Goal: Navigation & Orientation: Find specific page/section

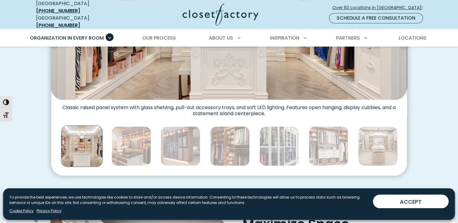
scroll to position [315, 0]
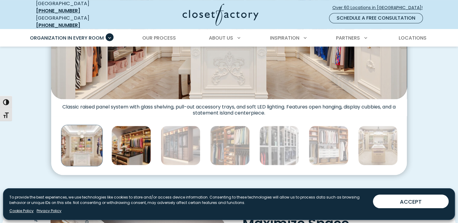
click at [129, 154] on img "Thumbnail Gallery" at bounding box center [131, 146] width 40 height 40
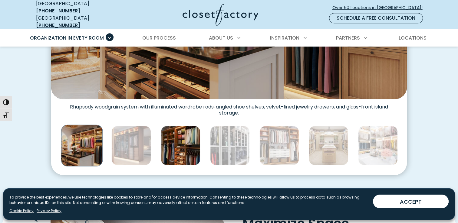
click at [178, 146] on img "Thumbnail Gallery" at bounding box center [181, 146] width 40 height 40
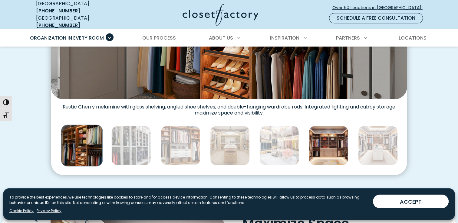
click at [322, 141] on img "Thumbnail Gallery" at bounding box center [328, 146] width 40 height 40
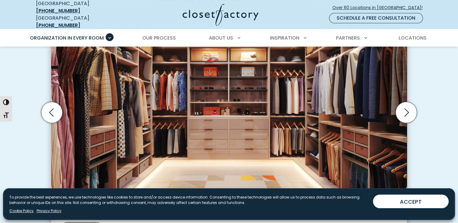
scroll to position [218, 0]
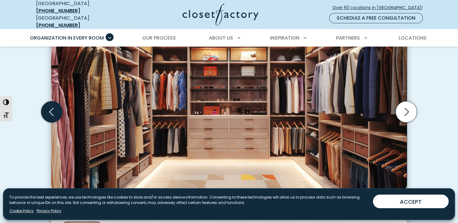
click at [50, 108] on icon "Previous slide" at bounding box center [51, 111] width 21 height 21
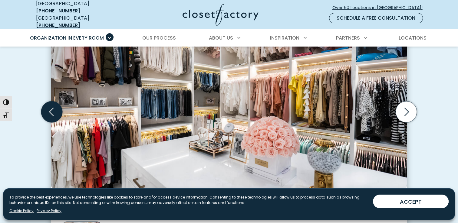
click at [50, 108] on icon "Previous slide" at bounding box center [51, 111] width 21 height 21
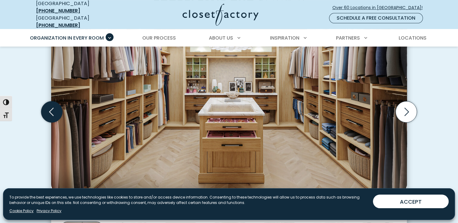
click at [50, 108] on icon "Previous slide" at bounding box center [51, 111] width 21 height 21
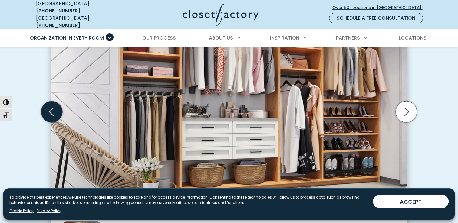
click at [50, 108] on icon "Previous slide" at bounding box center [51, 111] width 21 height 21
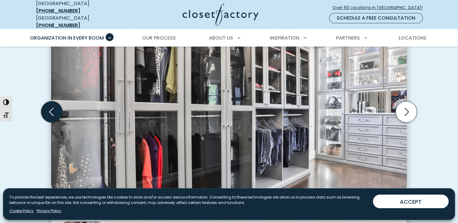
click at [50, 108] on icon "Previous slide" at bounding box center [51, 111] width 21 height 21
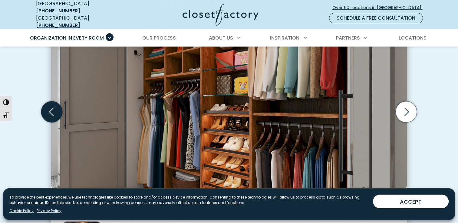
click at [50, 108] on icon "Previous slide" at bounding box center [51, 111] width 21 height 21
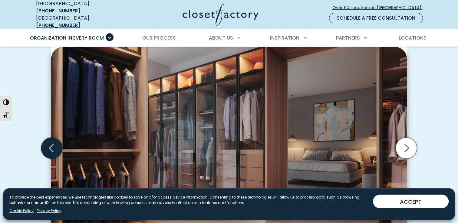
scroll to position [194, 0]
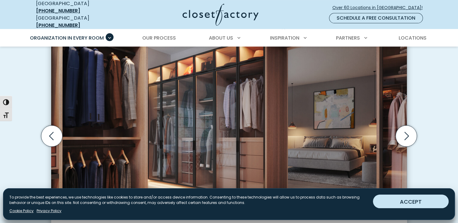
click at [400, 201] on button "ACCEPT" at bounding box center [411, 202] width 76 height 14
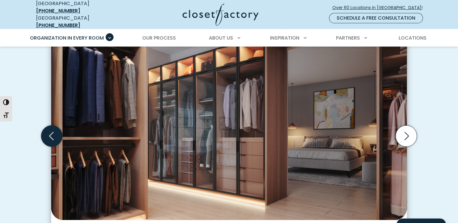
click at [50, 132] on icon "Previous slide" at bounding box center [51, 135] width 21 height 21
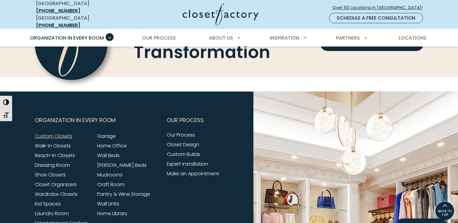
scroll to position [1887, 0]
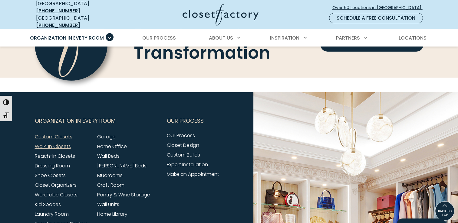
click at [47, 143] on link "Walk-In Closets" at bounding box center [53, 146] width 36 height 7
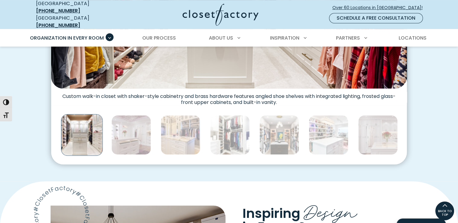
scroll to position [316, 0]
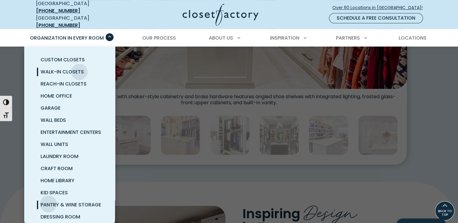
click at [48, 201] on span "Pantry & Wine Storage" at bounding box center [71, 204] width 60 height 7
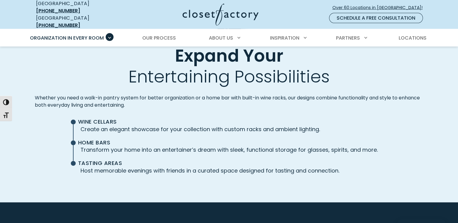
scroll to position [1379, 0]
